Goal: Find specific page/section: Find specific page/section

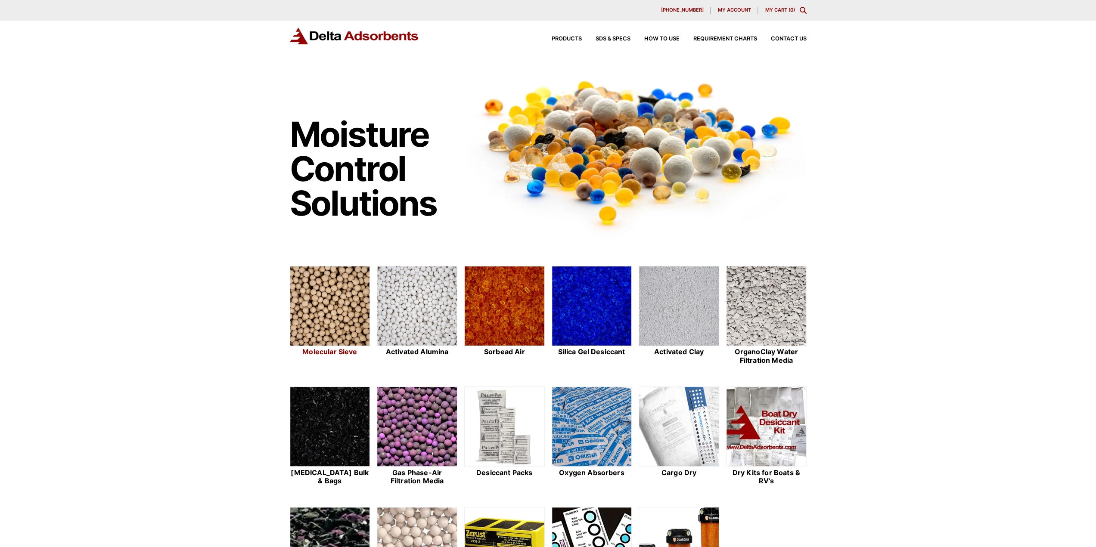
click at [319, 285] on img at bounding box center [330, 307] width 80 height 80
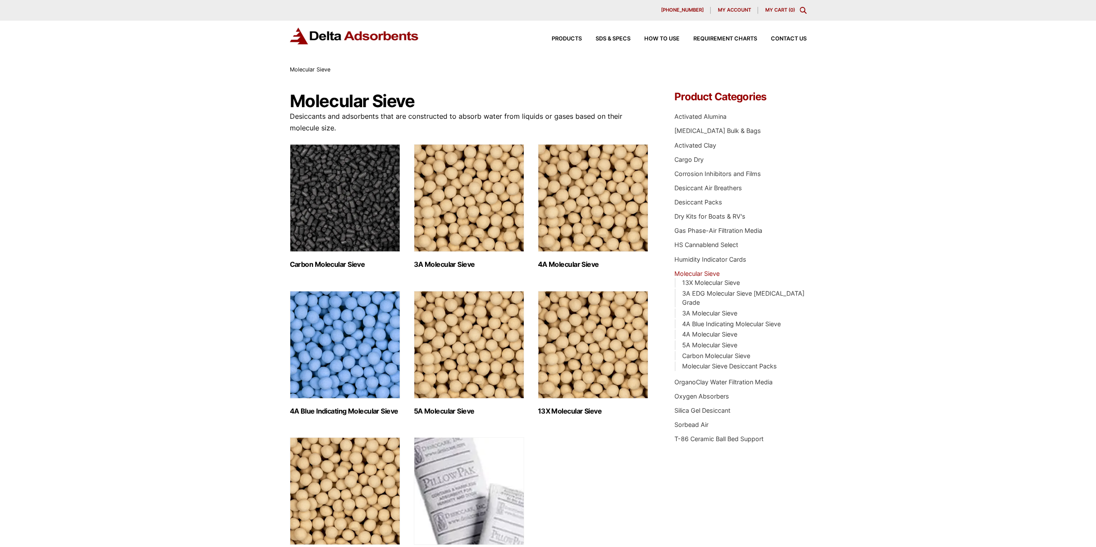
click at [550, 238] on img "Visit product category 4A Molecular Sieve" at bounding box center [593, 198] width 110 height 108
